Goal: Share content

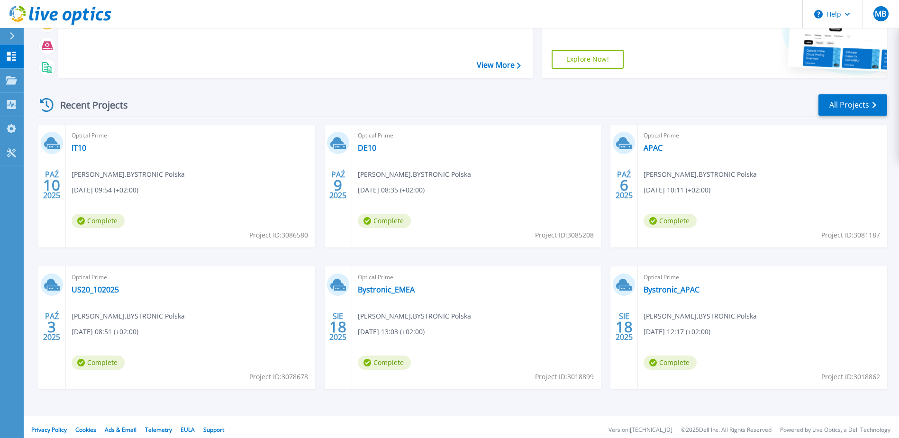
scroll to position [87, 0]
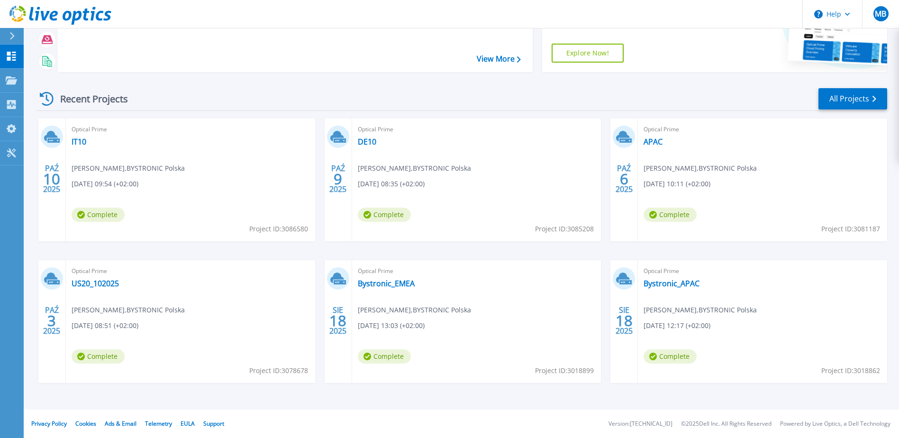
click at [162, 288] on div "Optical Prime US20_102025 [PERSON_NAME] , BYSTRONIC Polska [DATE] 08:51 (+02:00…" at bounding box center [190, 321] width 249 height 123
click at [100, 283] on link "US20_102025" at bounding box center [95, 283] width 47 height 9
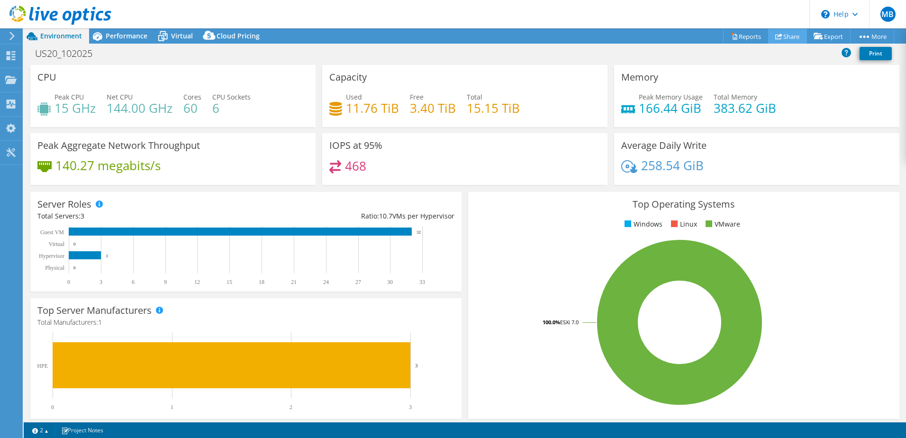
click at [791, 34] on link "Share" at bounding box center [787, 36] width 39 height 15
